Goal: Task Accomplishment & Management: Complete application form

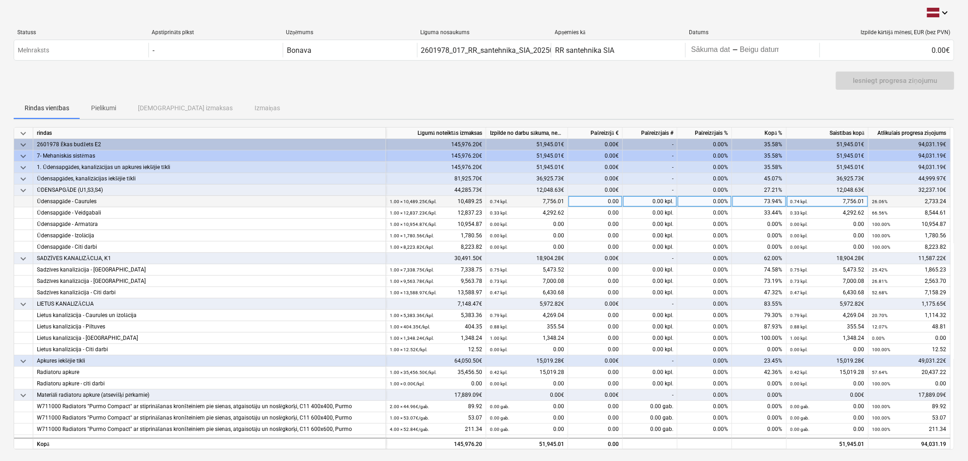
click at [612, 202] on div "0.00" at bounding box center [595, 201] width 55 height 11
type input "1475.41"
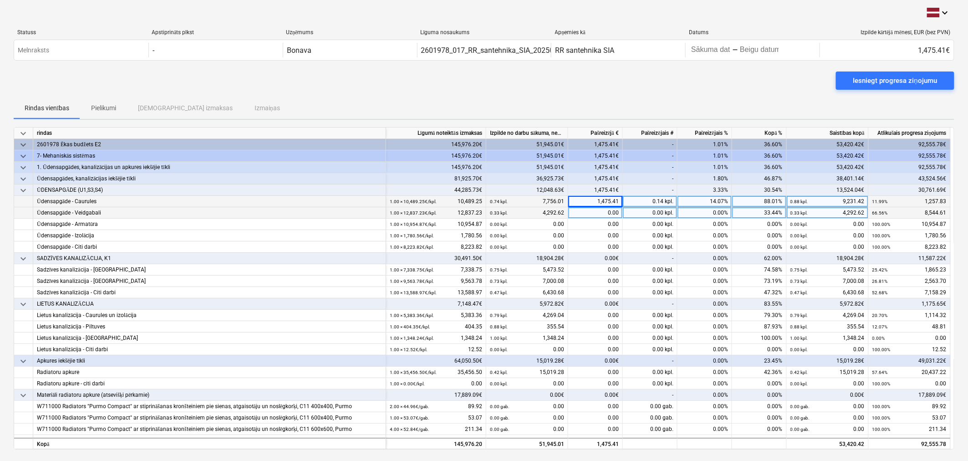
click at [614, 211] on div "0.00" at bounding box center [595, 212] width 55 height 11
type input "1935.42"
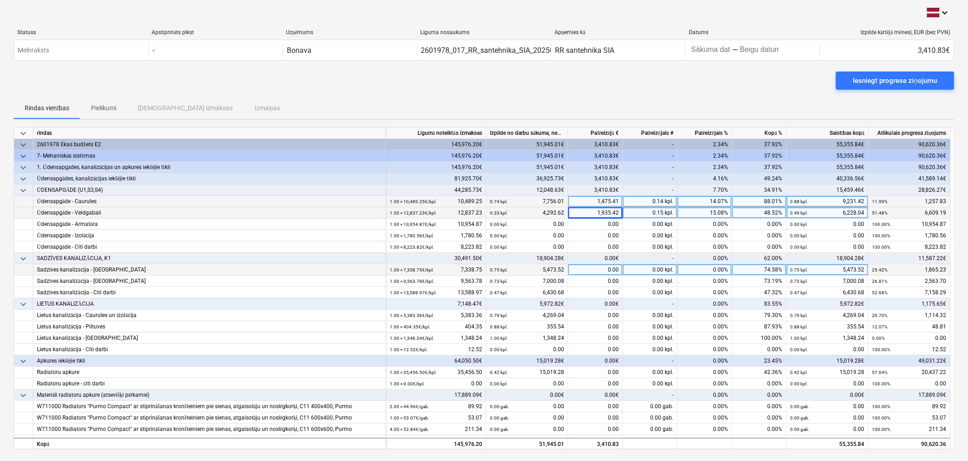
click at [599, 271] on div "0.00" at bounding box center [595, 269] width 55 height 11
type input "1396.64"
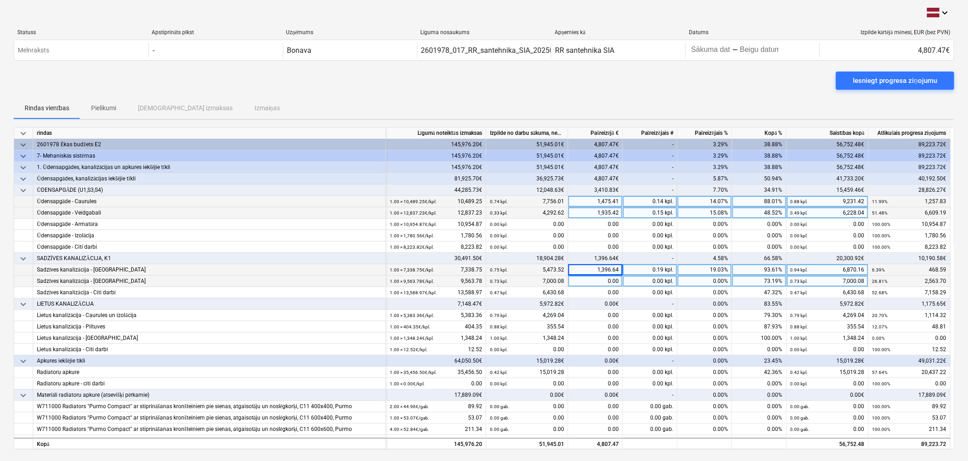
click at [599, 282] on div "0.00" at bounding box center [595, 281] width 55 height 11
type input "1359.79"
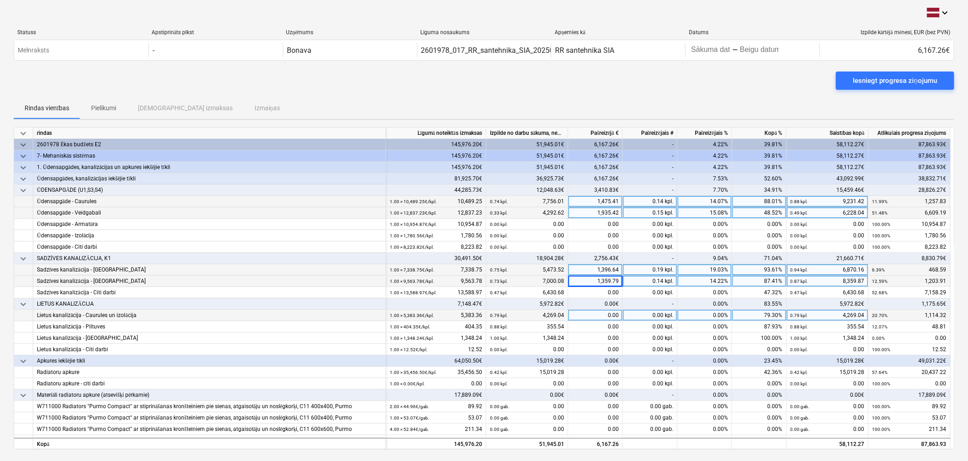
scroll to position [51, 0]
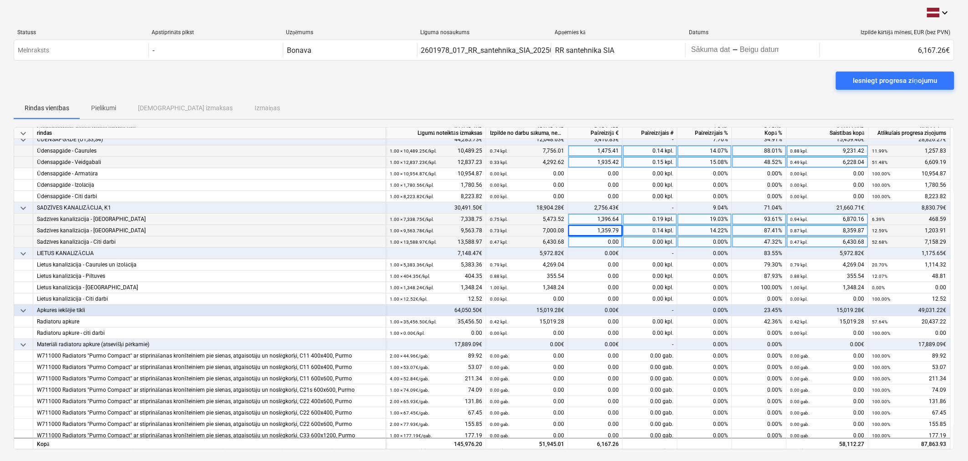
click at [594, 242] on div "0.00" at bounding box center [595, 241] width 55 height 11
type input "1655.26"
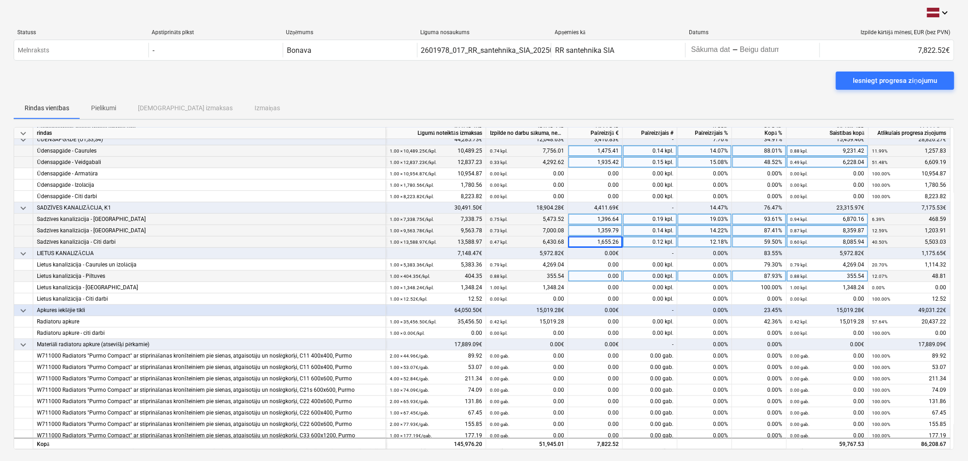
click at [582, 275] on div "0.00" at bounding box center [595, 276] width 55 height 11
type input "48.81"
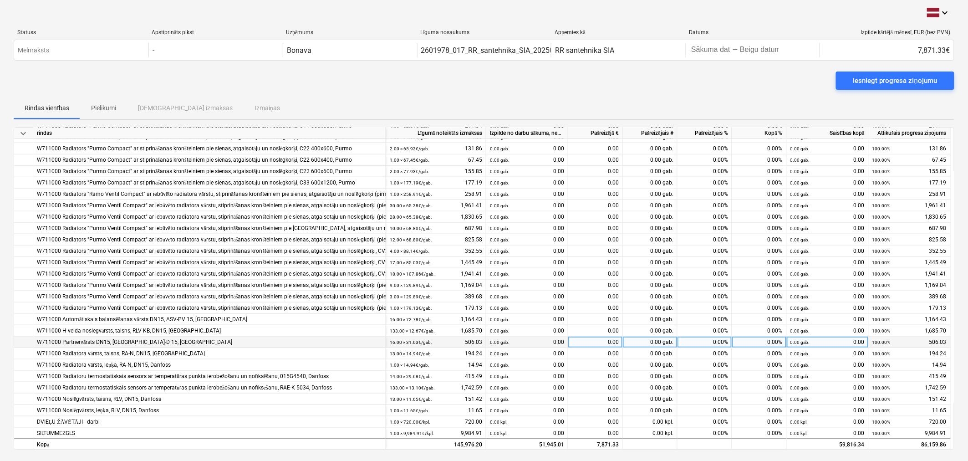
scroll to position [304, 0]
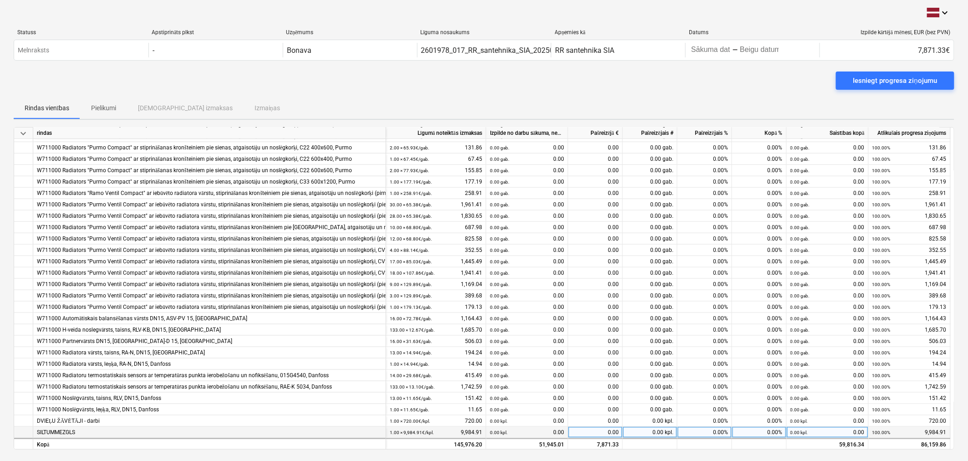
click at [595, 427] on div "0.00" at bounding box center [595, 432] width 55 height 11
click at [588, 430] on div "0.00" at bounding box center [595, 432] width 55 height 11
type input "5377.13"
click at [626, 92] on div "Iesniegt progresa ziņojumu" at bounding box center [484, 85] width 941 height 26
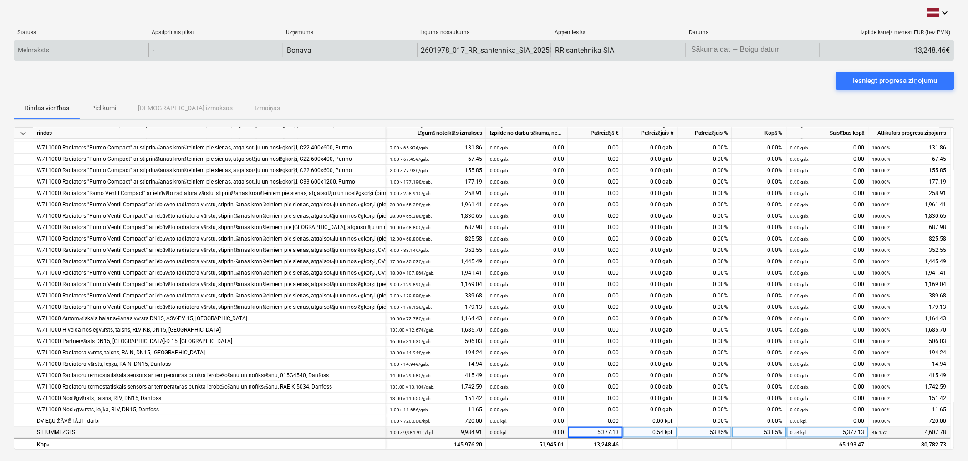
click at [741, 51] on body "keyboard_arrow_down Statuss Apstiprināts plkst Uzņēmums Līguma nosaukums Apņemi…" at bounding box center [484, 230] width 968 height 461
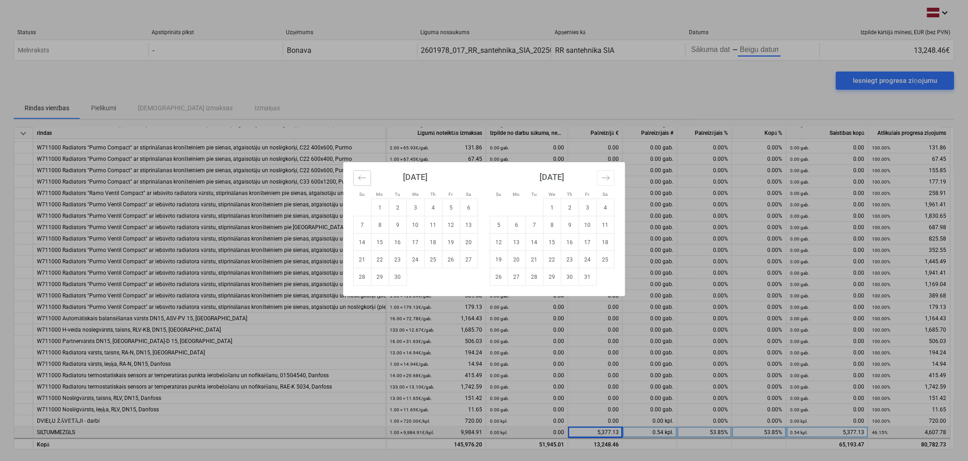
click at [367, 180] on button "Move backward to switch to the previous month." at bounding box center [362, 177] width 18 height 15
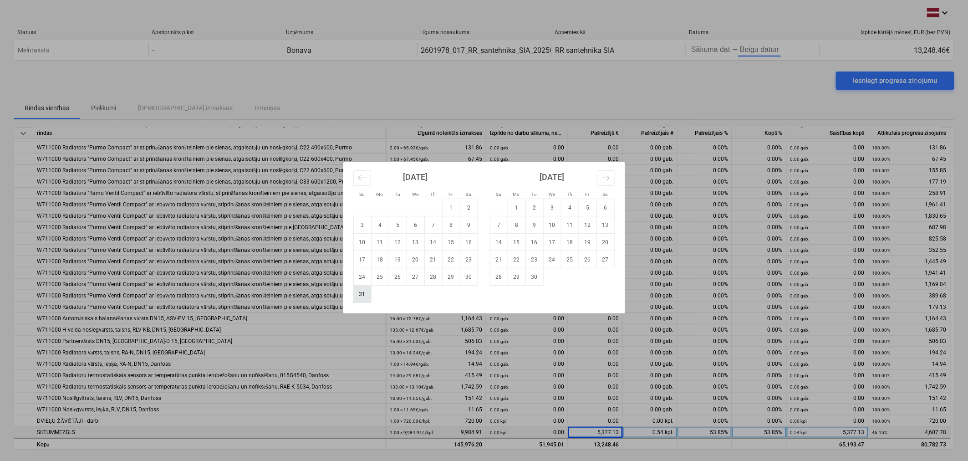
click at [365, 294] on td "31" at bounding box center [362, 294] width 18 height 17
type input "[DATE]"
click at [533, 278] on td "30" at bounding box center [535, 276] width 18 height 17
type input "[DATE]"
click at [366, 296] on td "31" at bounding box center [362, 294] width 18 height 17
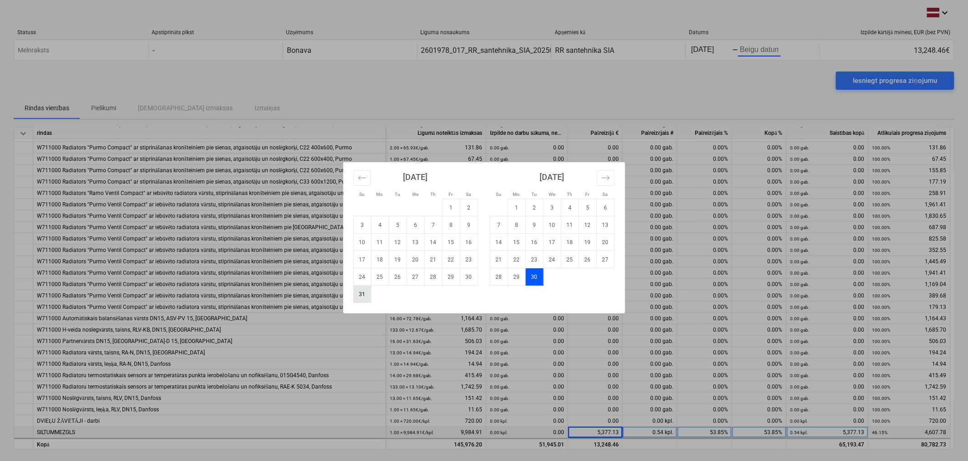
type input "[DATE]"
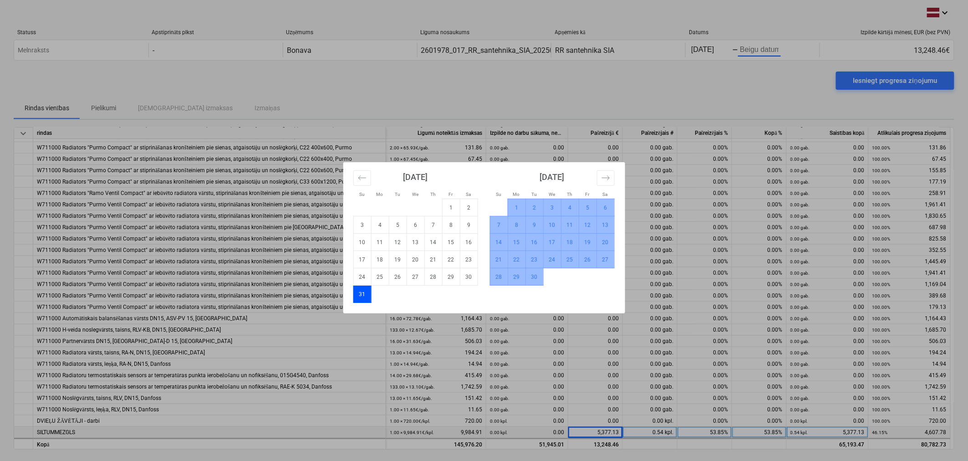
click at [535, 272] on td "30" at bounding box center [535, 276] width 18 height 17
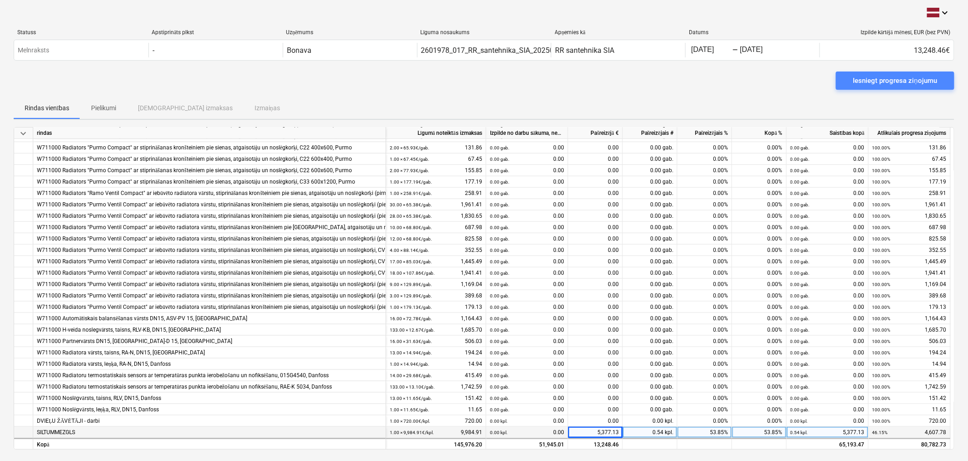
click at [859, 88] on button "Iesniegt progresa ziņojumu" at bounding box center [895, 81] width 118 height 18
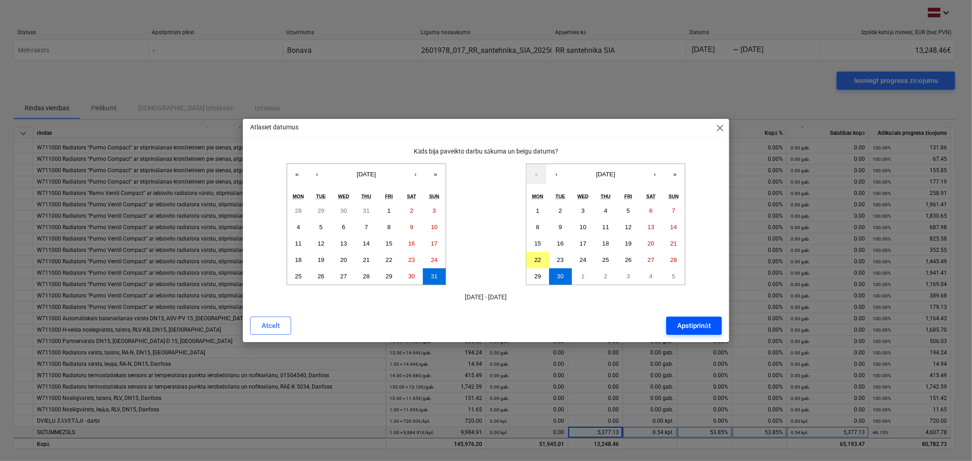
click at [685, 321] on div "Apstiprināt" at bounding box center [693, 326] width 33 height 12
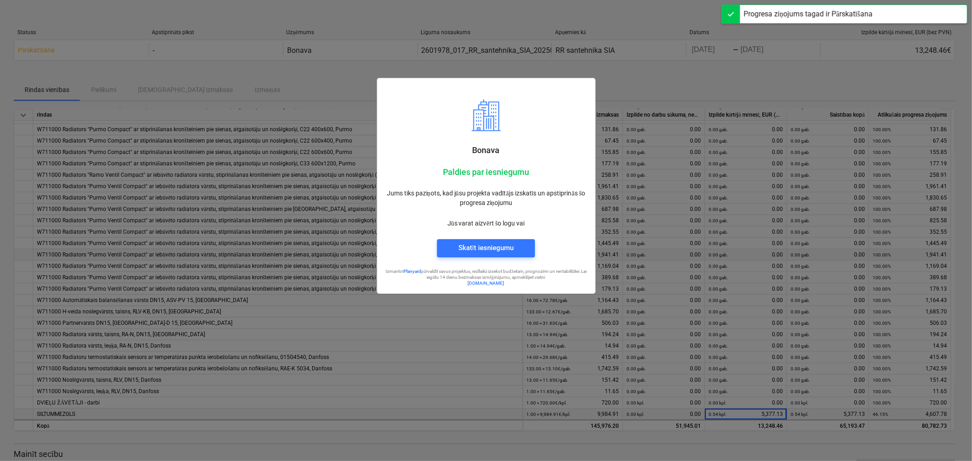
click at [666, 72] on div at bounding box center [486, 230] width 972 height 461
click at [516, 251] on span "Skatīt iesniegumu" at bounding box center [486, 248] width 76 height 12
